Goal: Find specific page/section: Find specific page/section

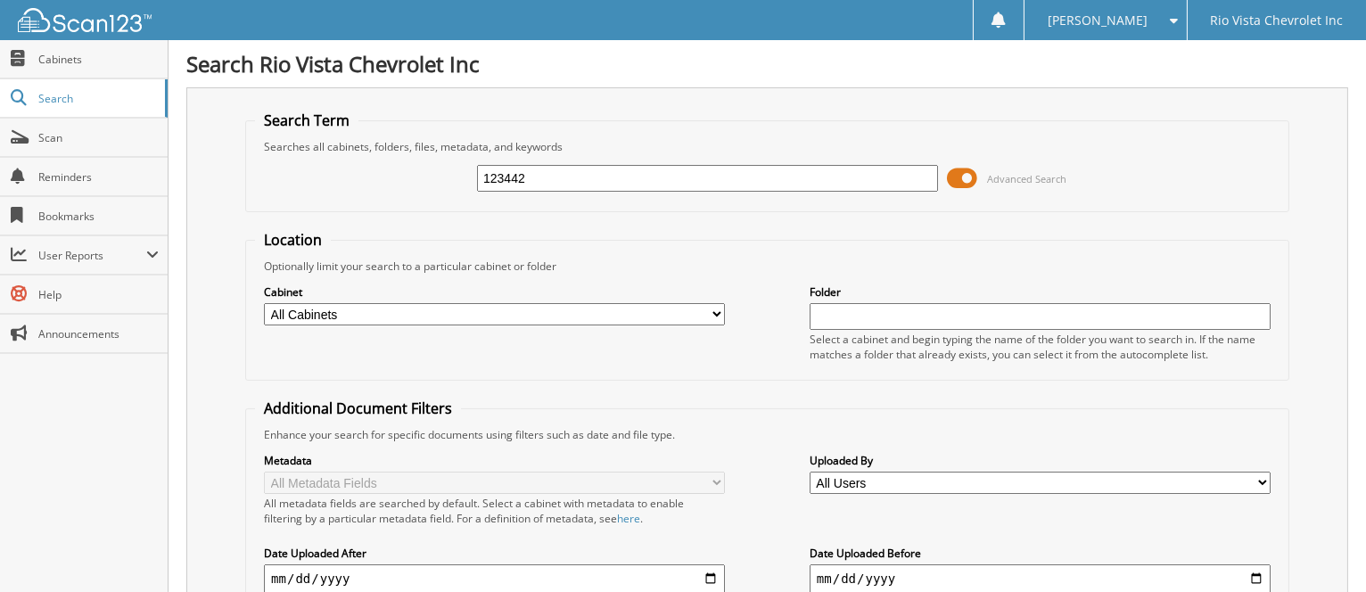
type input "123442"
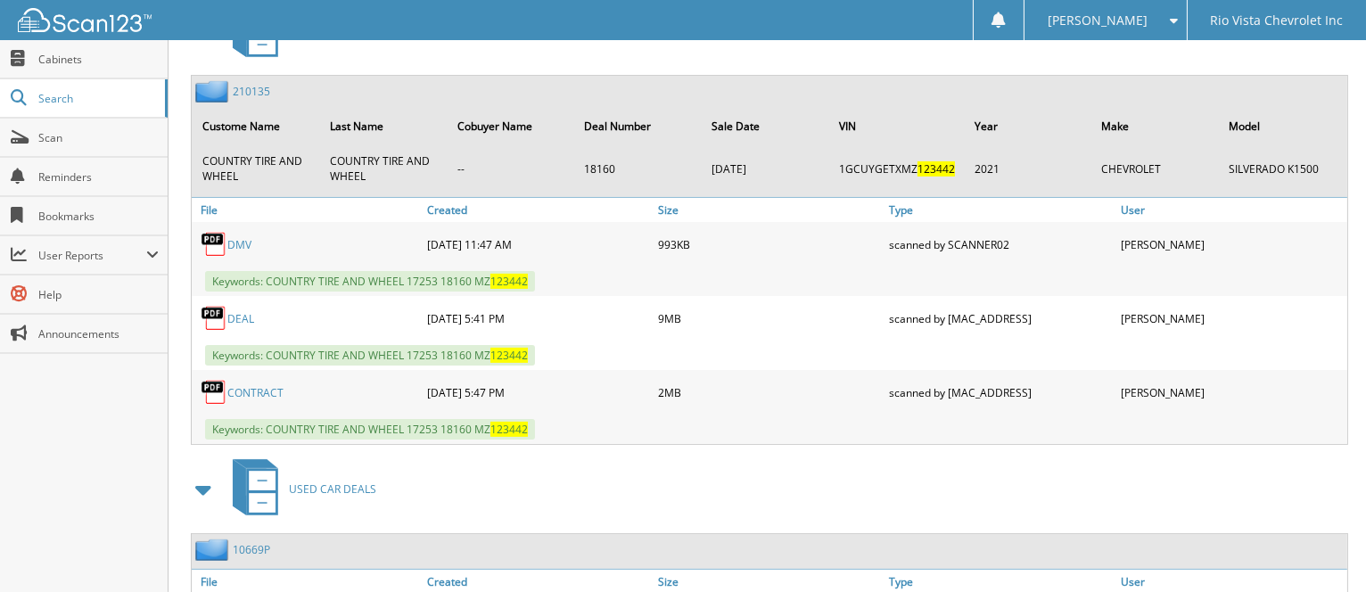
scroll to position [832, 0]
click at [241, 252] on link "DMV" at bounding box center [239, 243] width 24 height 15
click at [247, 326] on link "DEAL" at bounding box center [240, 317] width 27 height 15
